Goal: Task Accomplishment & Management: Manage account settings

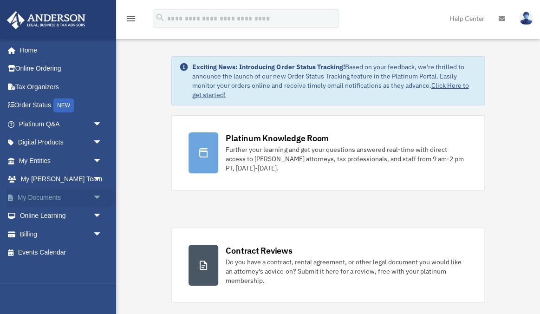
click at [53, 196] on link "My Documents arrow_drop_down" at bounding box center [62, 197] width 110 height 19
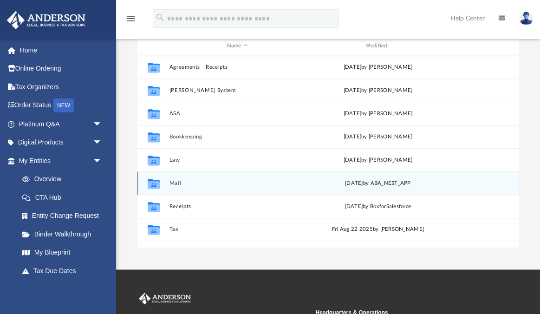
scroll to position [107, 0]
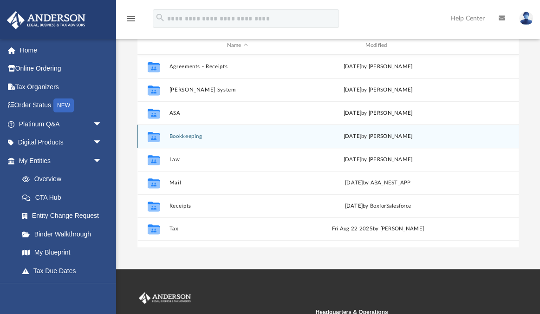
click at [202, 133] on div "Collaborated Folder Bookkeeping [DATE] by [PERSON_NAME]" at bounding box center [329, 135] width 382 height 23
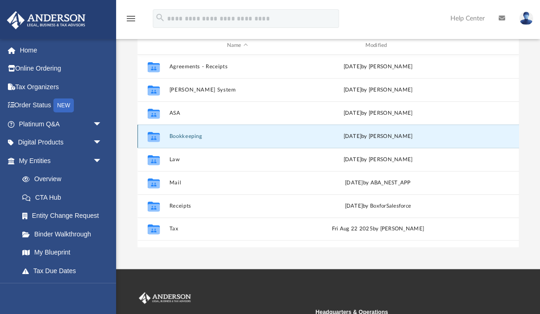
click at [202, 133] on div "Collaborated Folder Bookkeeping [DATE] by [PERSON_NAME]" at bounding box center [329, 135] width 382 height 23
click at [192, 133] on button "Bookkeeping" at bounding box center [237, 136] width 137 height 6
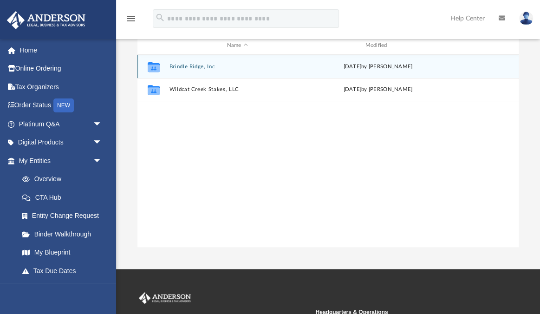
click at [198, 64] on button "Brindle Ridge, Inc" at bounding box center [237, 67] width 137 height 6
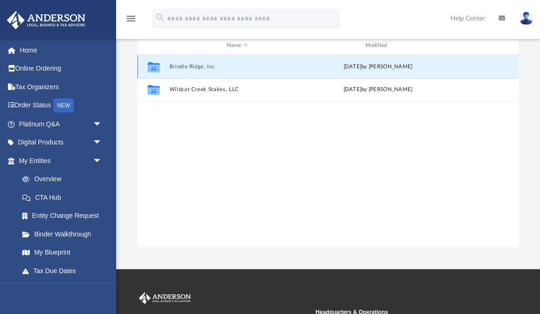
click at [198, 64] on button "Brindle Ridge, Inc" at bounding box center [237, 67] width 137 height 6
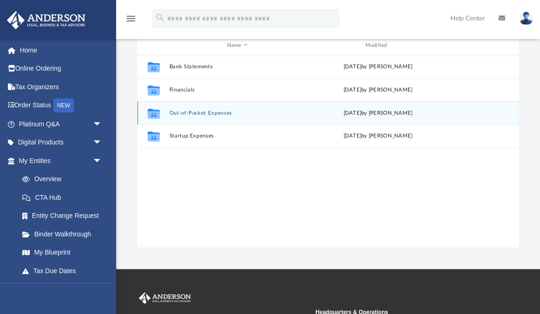
click at [197, 110] on button "Out-of-Pocket Expenses" at bounding box center [237, 113] width 137 height 6
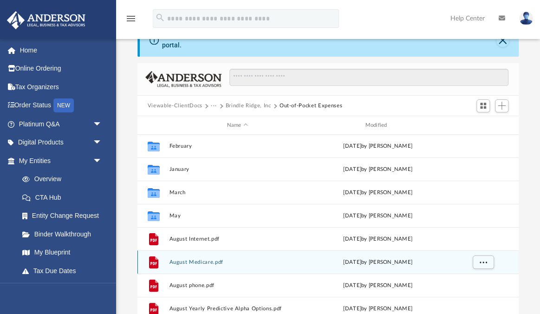
scroll to position [22, 0]
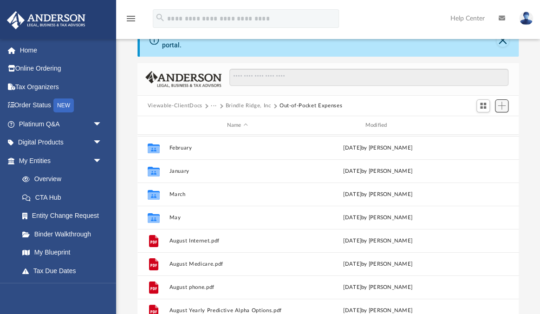
click at [500, 102] on span "Add" at bounding box center [502, 106] width 8 height 8
click at [486, 115] on li "Upload" at bounding box center [489, 118] width 30 height 10
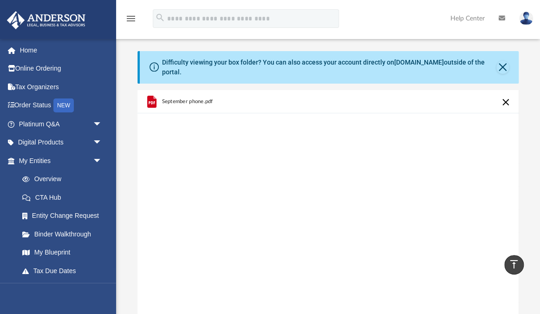
scroll to position [0, 0]
click at [504, 97] on button "Cancel this upload" at bounding box center [505, 102] width 11 height 11
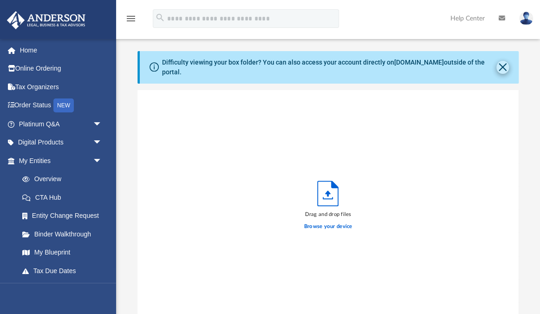
click at [502, 62] on button "Close" at bounding box center [503, 67] width 13 height 13
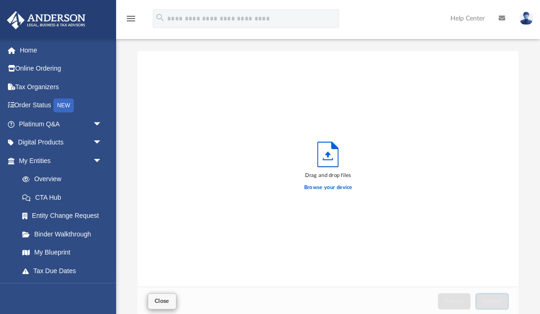
click at [162, 301] on span "Close" at bounding box center [162, 301] width 15 height 6
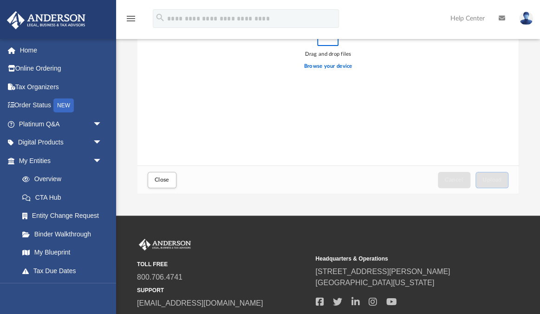
scroll to position [125, 0]
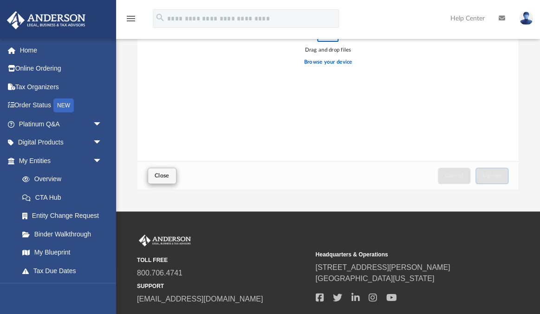
click at [155, 173] on span "Close" at bounding box center [162, 176] width 15 height 6
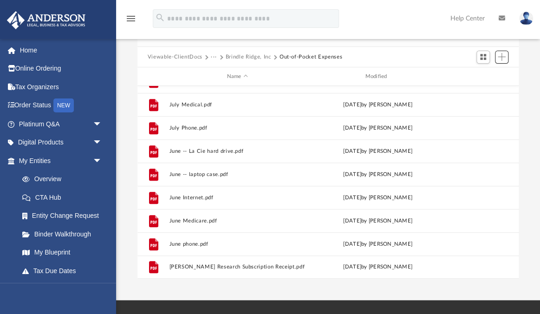
scroll to position [226, 0]
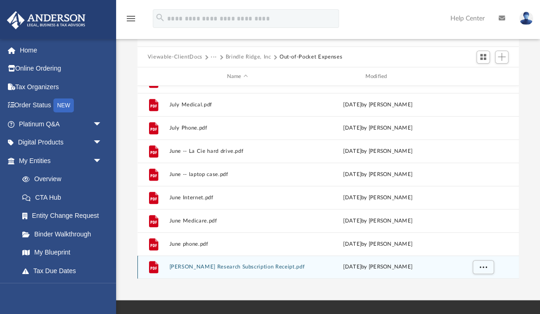
click at [250, 263] on div "File [PERSON_NAME] Research Subscription Receipt.pdf [DATE] by [PERSON_NAME]" at bounding box center [329, 266] width 382 height 23
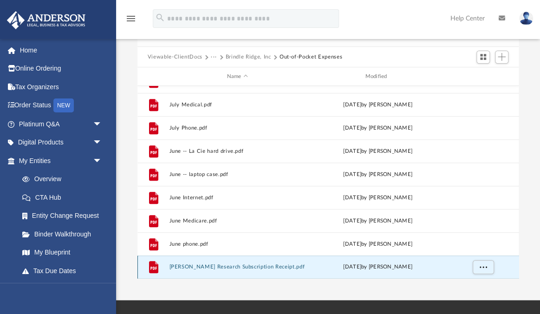
click at [266, 264] on button "[PERSON_NAME] Research Subscription Receipt.pdf" at bounding box center [237, 267] width 137 height 6
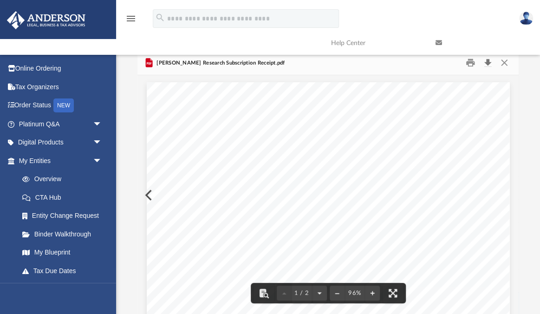
scroll to position [0, 0]
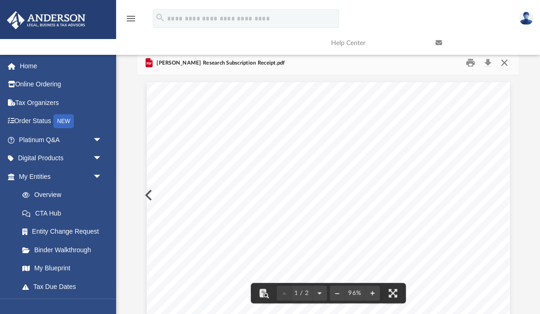
click at [498, 62] on button "Close" at bounding box center [504, 63] width 17 height 14
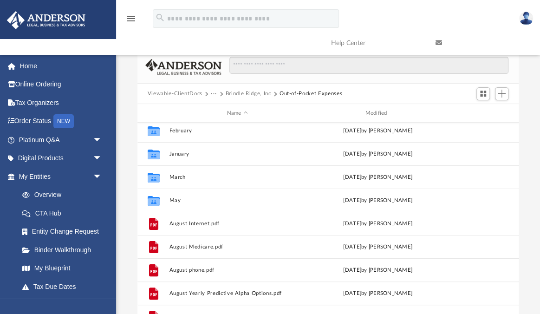
click at [195, 95] on button "Viewable-ClientDocs" at bounding box center [175, 94] width 55 height 8
